Goal: Task Accomplishment & Management: Use online tool/utility

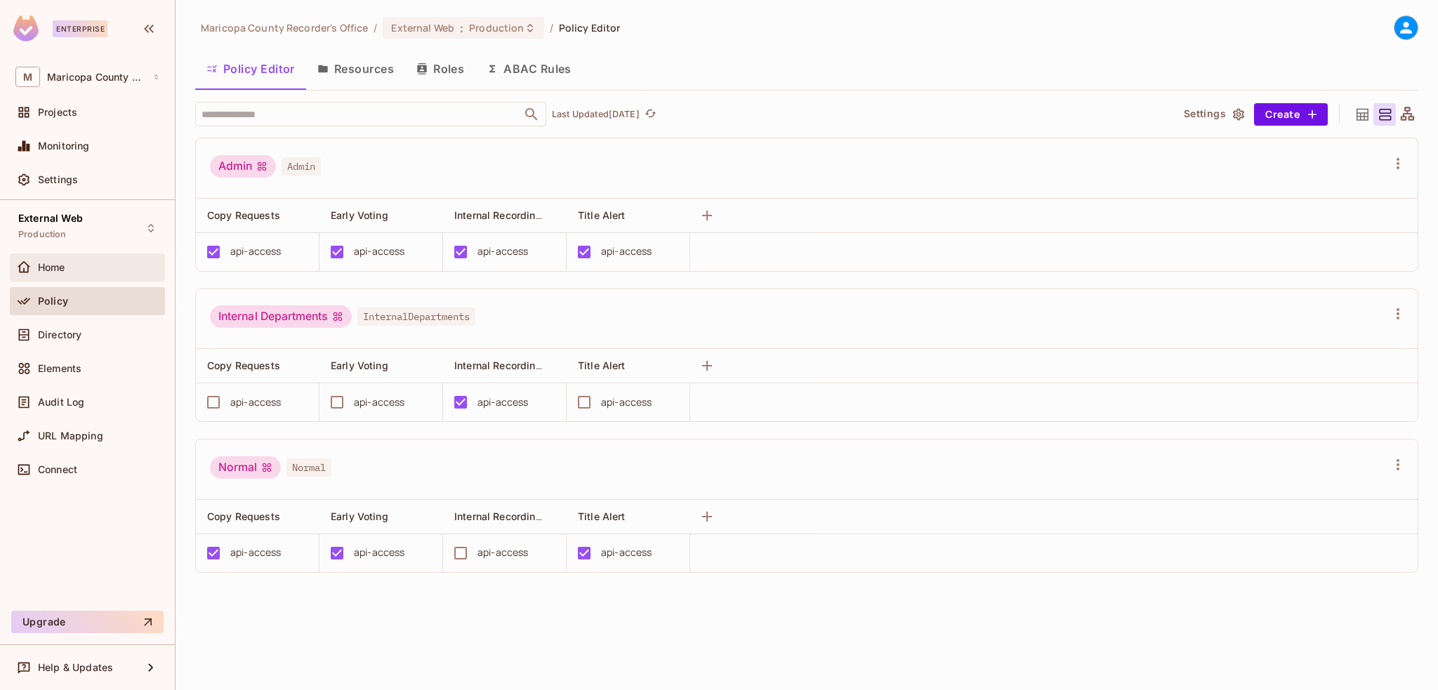
click at [60, 267] on span "Home" at bounding box center [51, 267] width 27 height 11
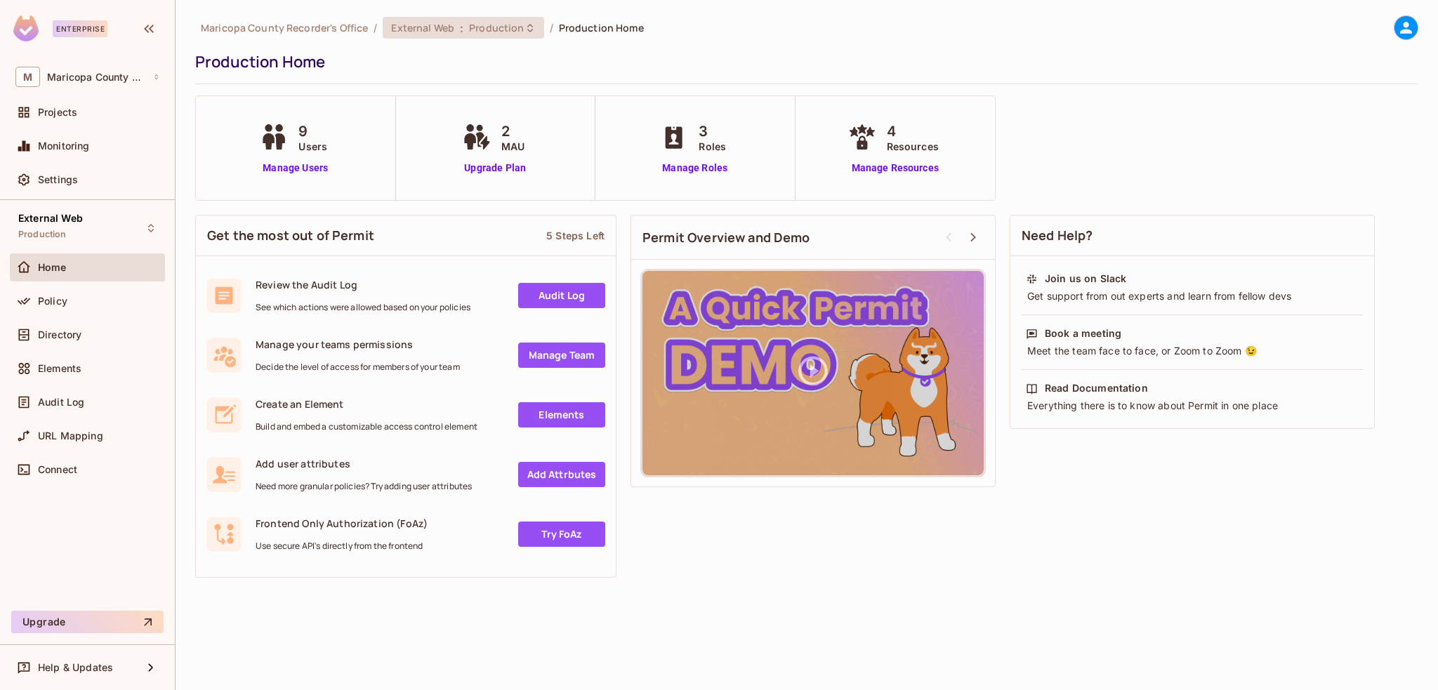
click at [502, 25] on span "Production" at bounding box center [496, 27] width 55 height 13
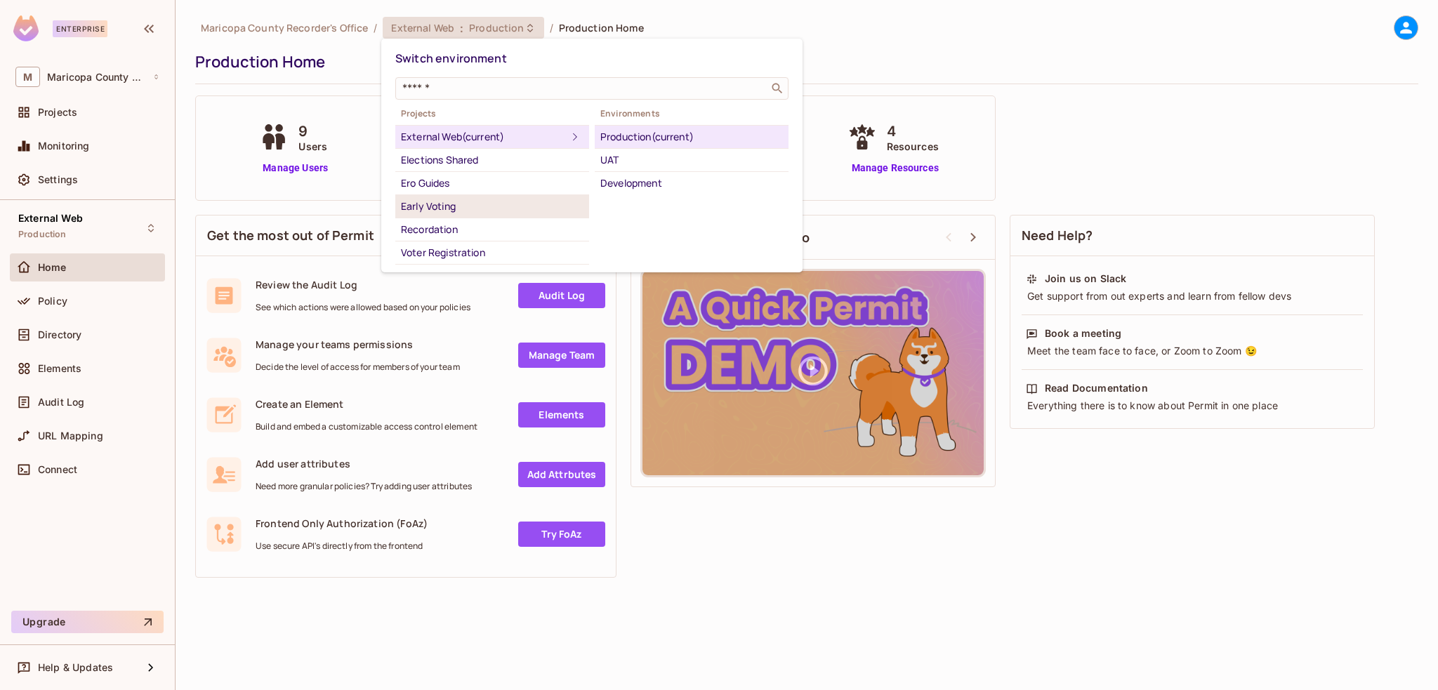
click at [432, 199] on div "Early Voting" at bounding box center [492, 206] width 183 height 17
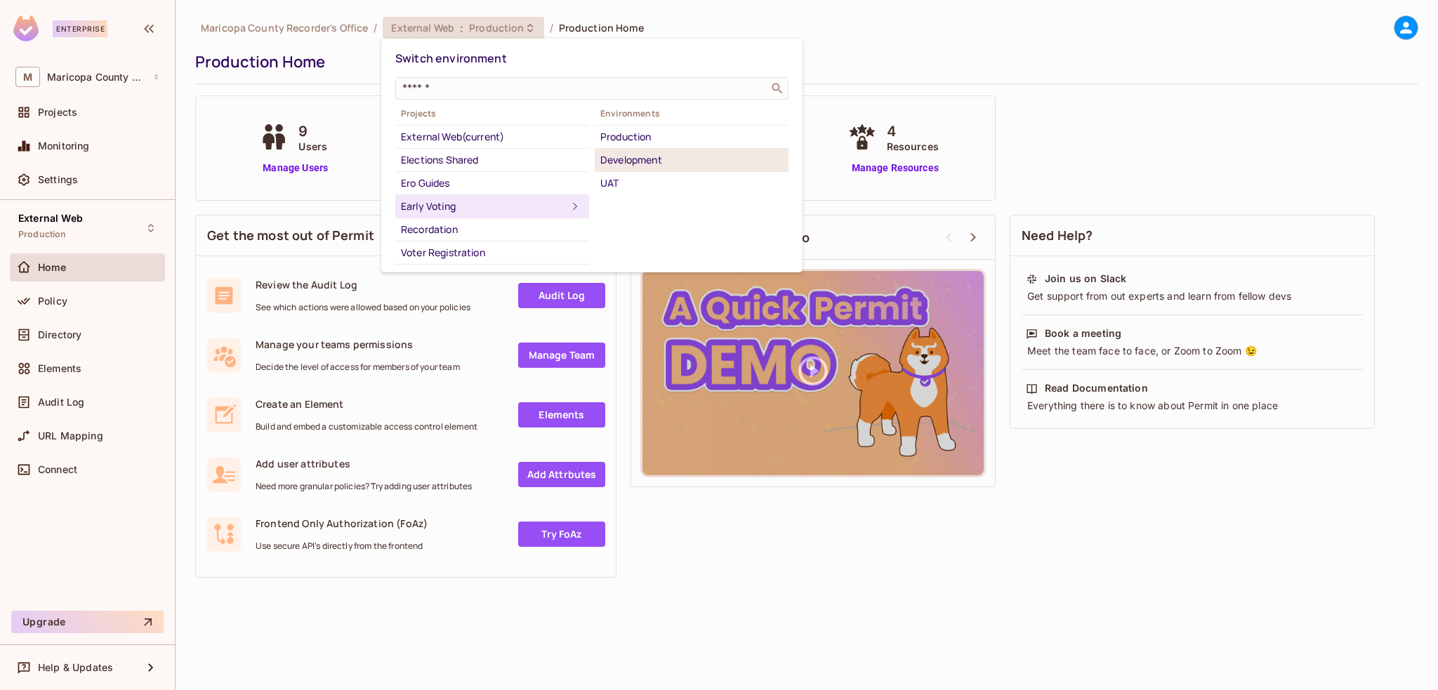
click at [635, 163] on div "Development" at bounding box center [691, 160] width 183 height 17
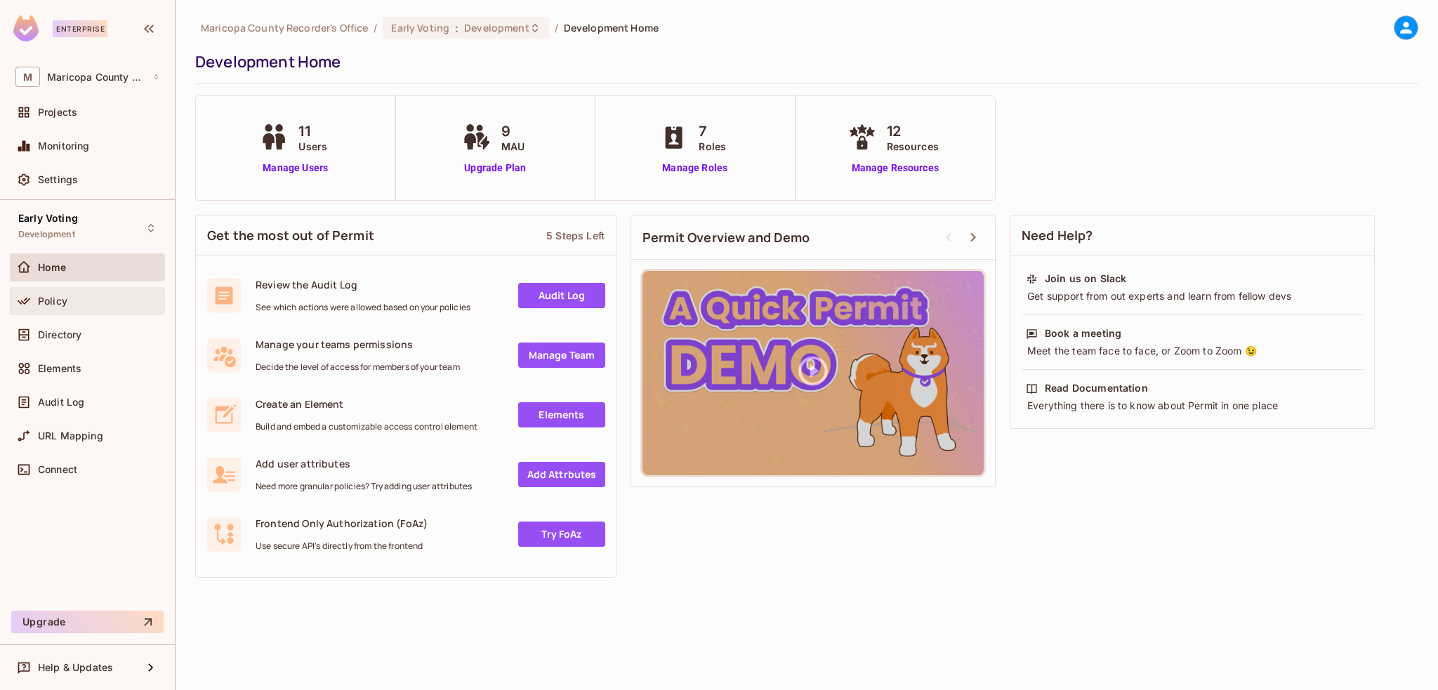
click at [49, 305] on span "Policy" at bounding box center [52, 301] width 29 height 11
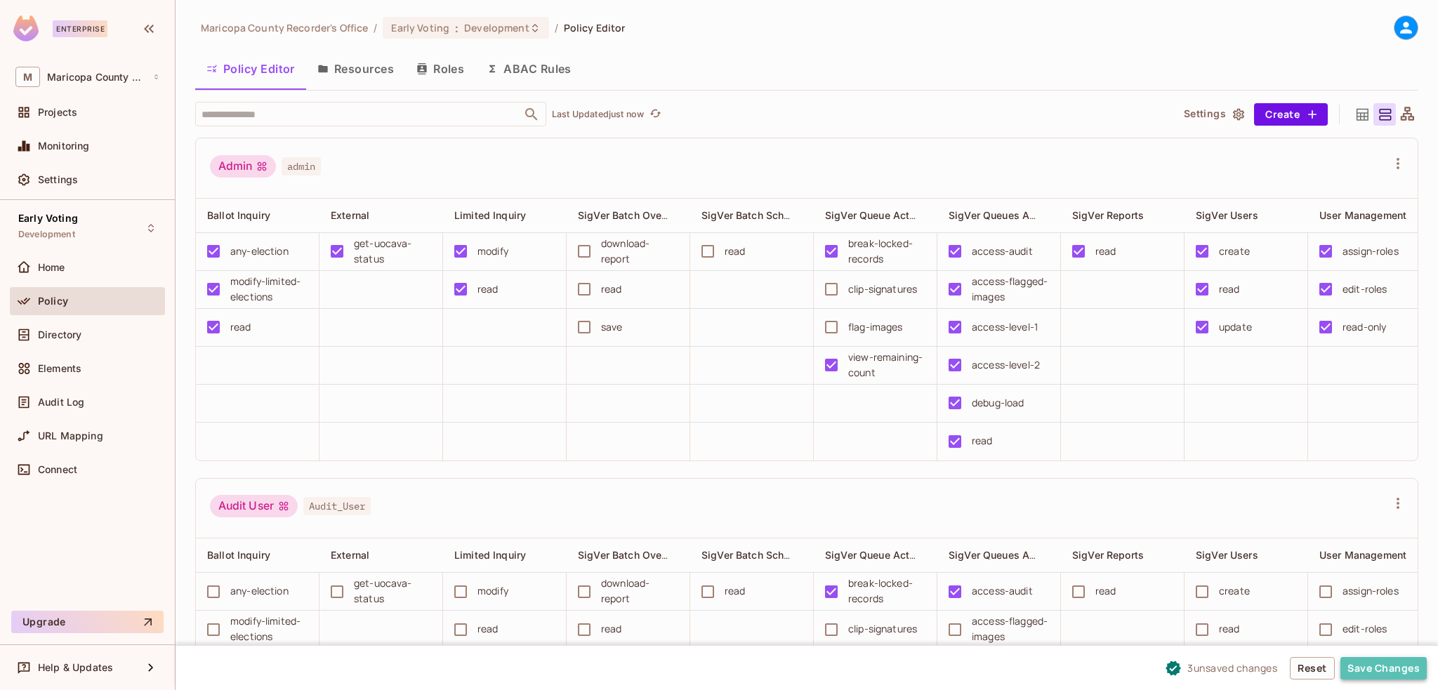
click at [1388, 667] on button "Save Changes" at bounding box center [1383, 668] width 86 height 22
